Goal: Communication & Community: Answer question/provide support

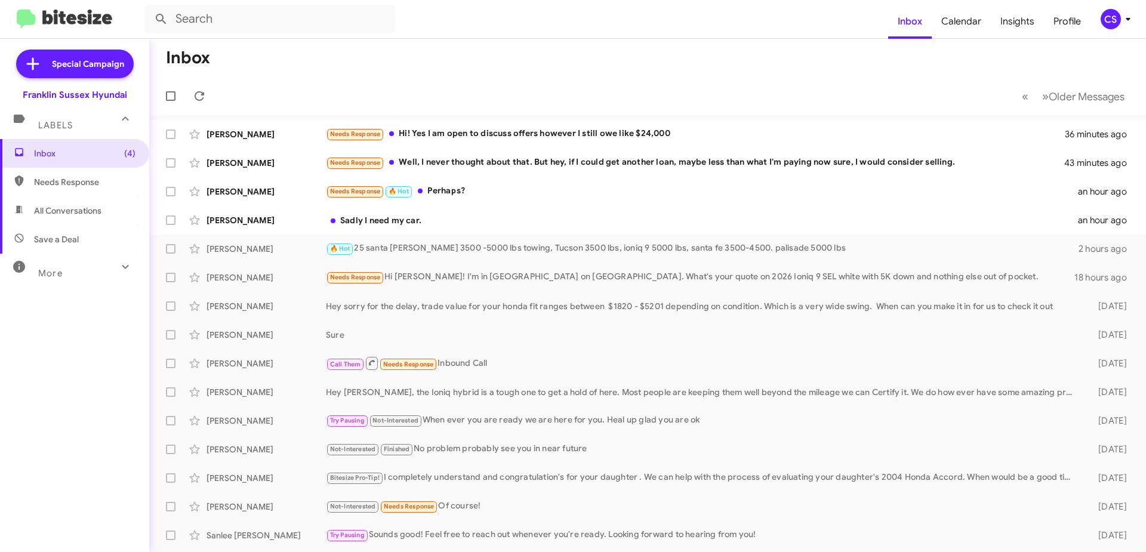
click at [558, 161] on div "Needs Response Well, I never thought about that. But hey, if I could get anothe…" at bounding box center [695, 163] width 739 height 14
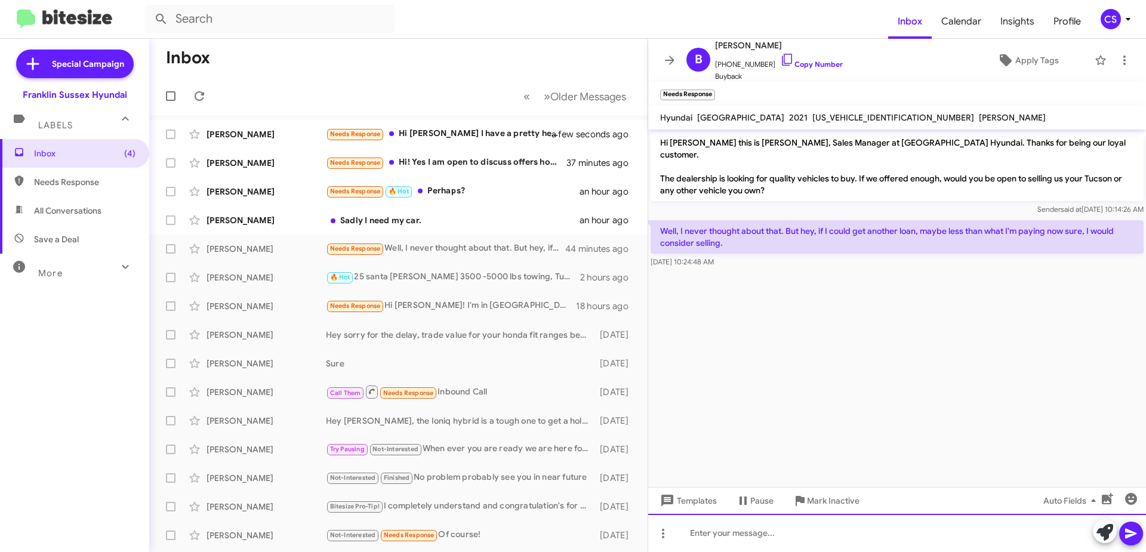
click at [736, 532] on div at bounding box center [897, 533] width 498 height 38
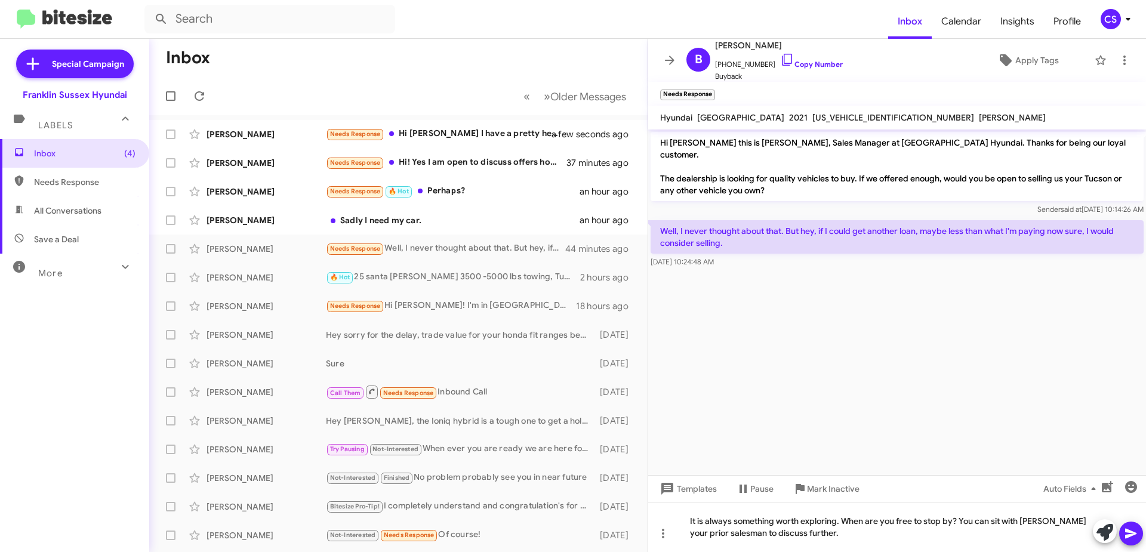
click at [1135, 541] on span at bounding box center [1131, 534] width 14 height 24
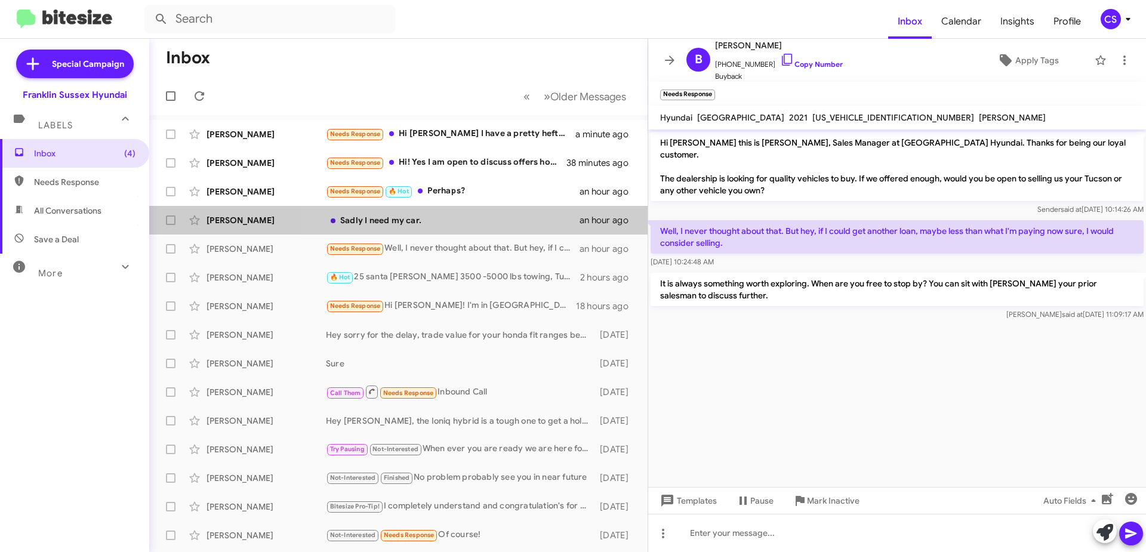
click at [472, 217] on div "Sadly I need my car." at bounding box center [453, 220] width 254 height 12
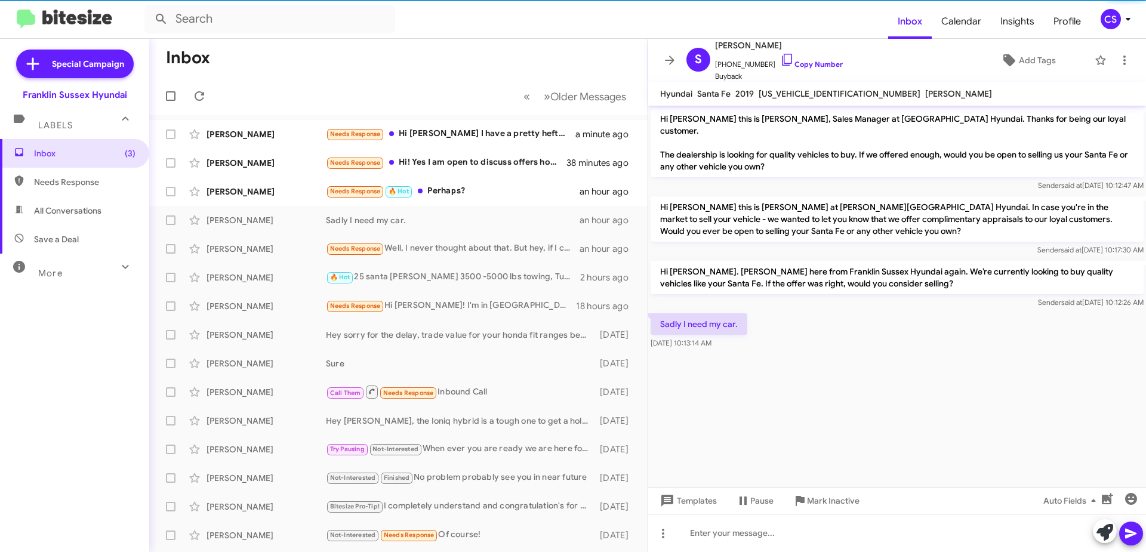
click at [484, 189] on div "Needs Response 🔥 Hot Perhaps?" at bounding box center [453, 191] width 254 height 14
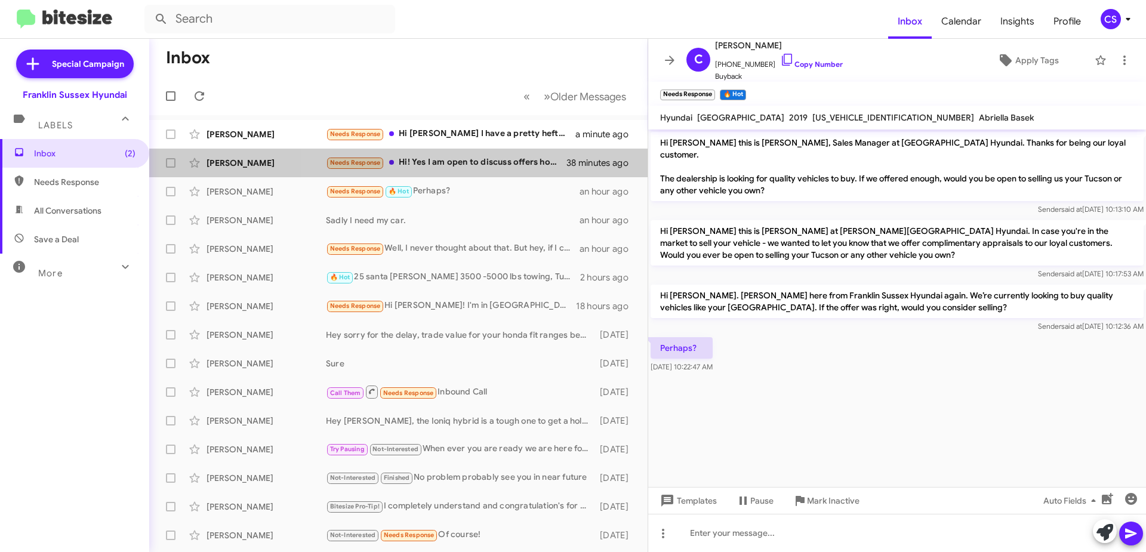
click at [487, 160] on div "Needs Response Hi! Yes I am open to discuss offers however I still owe like $24…" at bounding box center [446, 163] width 241 height 14
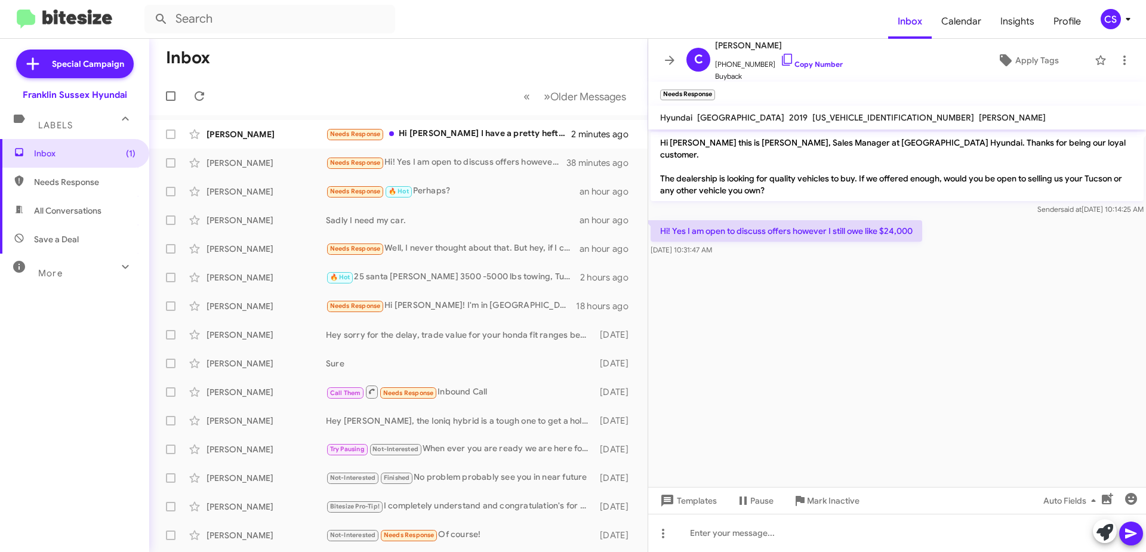
click at [493, 135] on div "Needs Response Hi [PERSON_NAME] I have a pretty hefty balance on my loan and wo…" at bounding box center [448, 134] width 245 height 14
